Goal: Information Seeking & Learning: Learn about a topic

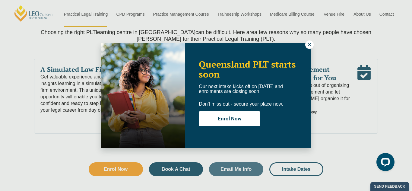
click at [306, 48] on div "Queensland PLT starts soon Our next intake kicks off on 22 September and enrolm…" at bounding box center [206, 95] width 210 height 105
click at [307, 44] on icon at bounding box center [308, 44] width 5 height 5
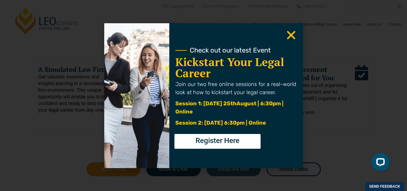
click at [291, 34] on use "Close" at bounding box center [291, 35] width 8 height 8
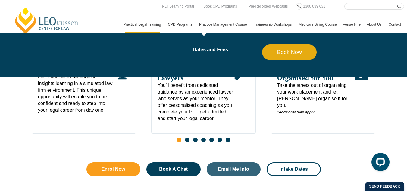
click at [196, 27] on link "Practice Management Course" at bounding box center [223, 24] width 55 height 17
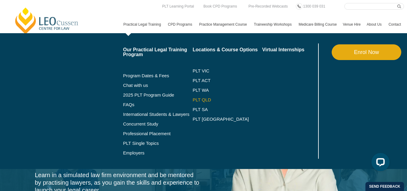
click at [193, 102] on link "PLT QLD" at bounding box center [228, 99] width 70 height 5
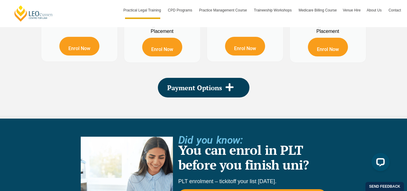
scroll to position [1224, 0]
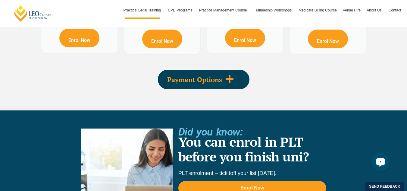
click at [228, 75] on icon at bounding box center [229, 79] width 8 height 8
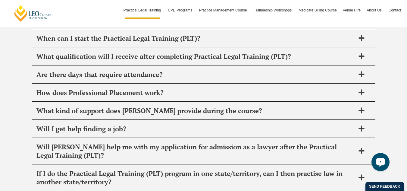
scroll to position [3128, 0]
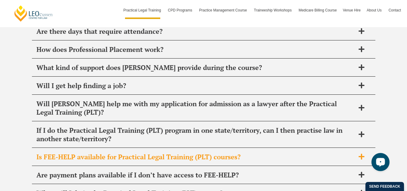
click at [363, 153] on icon at bounding box center [361, 156] width 7 height 7
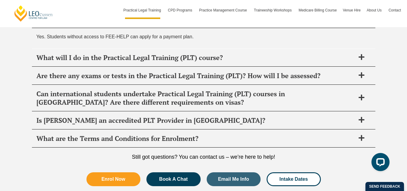
scroll to position [3285, 0]
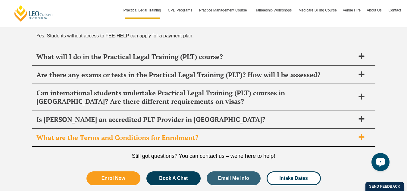
click at [358, 134] on icon at bounding box center [361, 137] width 7 height 7
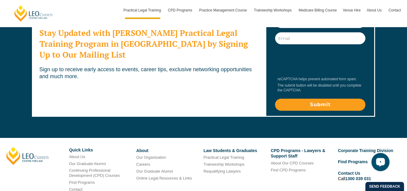
scroll to position [3517, 0]
